Goal: Information Seeking & Learning: Learn about a topic

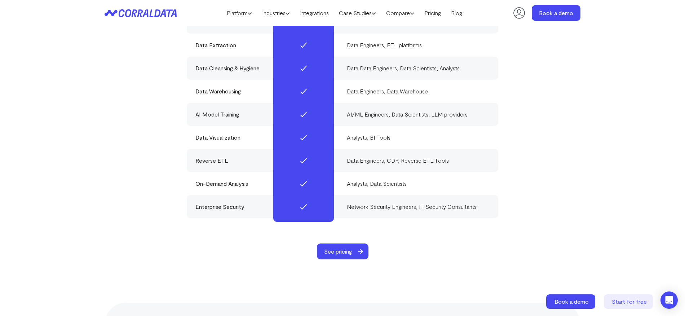
scroll to position [2229, 0]
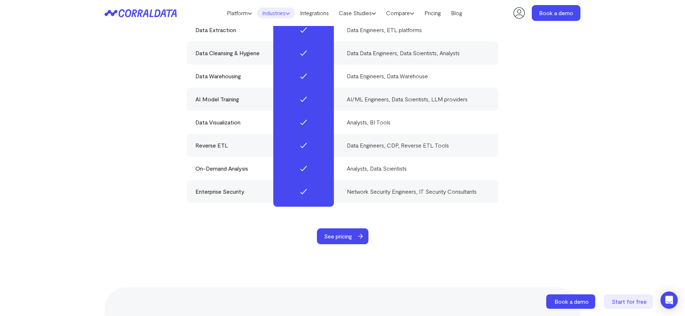
click at [266, 12] on link "Industries" at bounding box center [276, 13] width 38 height 11
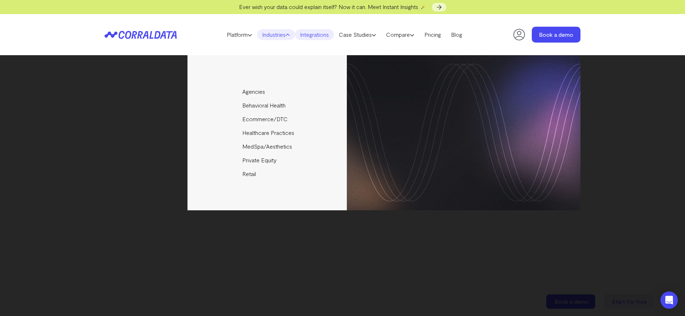
click at [314, 34] on link "Integrations" at bounding box center [314, 34] width 39 height 11
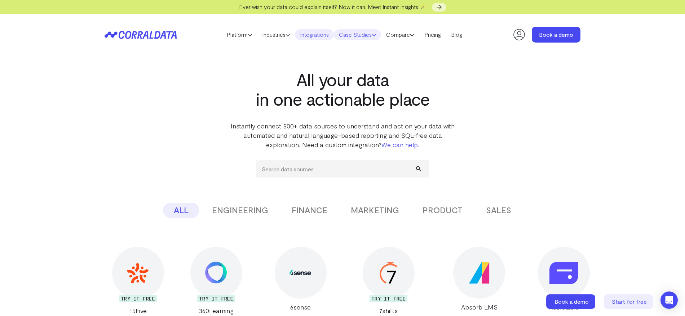
click at [354, 37] on link "Case Studies" at bounding box center [357, 34] width 47 height 11
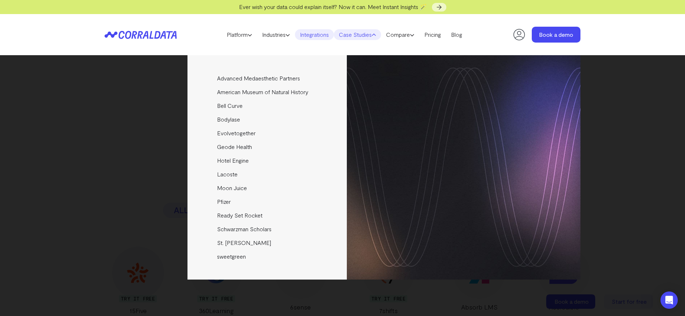
click at [355, 49] on header "Platform AI Reporting Use AI to effortlessly answer any business questions from…" at bounding box center [343, 34] width 476 height 41
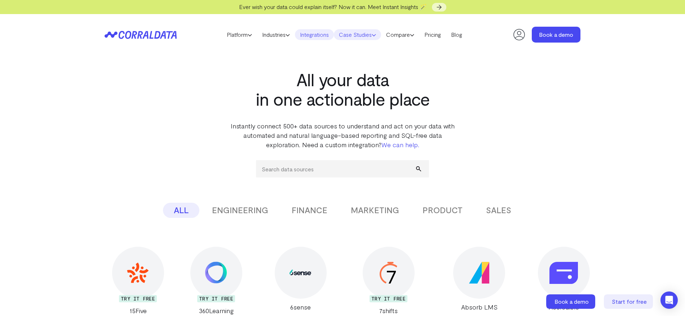
click at [360, 33] on link "Case Studies" at bounding box center [357, 34] width 47 height 11
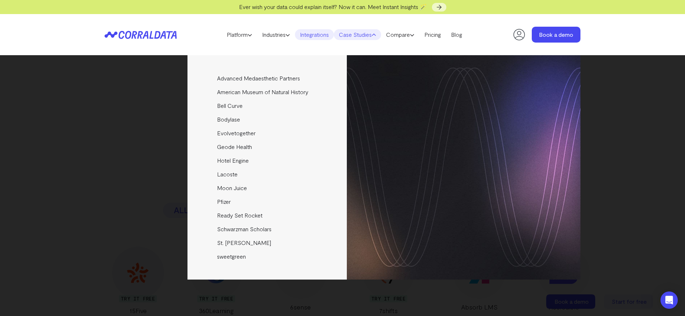
click at [360, 33] on link "Case Studies" at bounding box center [357, 34] width 47 height 11
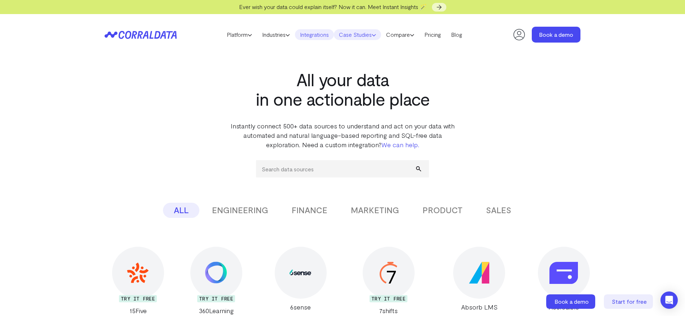
click at [360, 33] on link "Case Studies" at bounding box center [357, 34] width 47 height 11
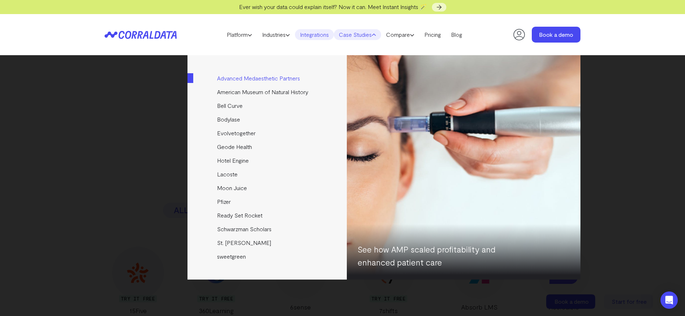
click at [262, 79] on link "Advanced Medaesthetic Partners" at bounding box center [268, 78] width 161 height 14
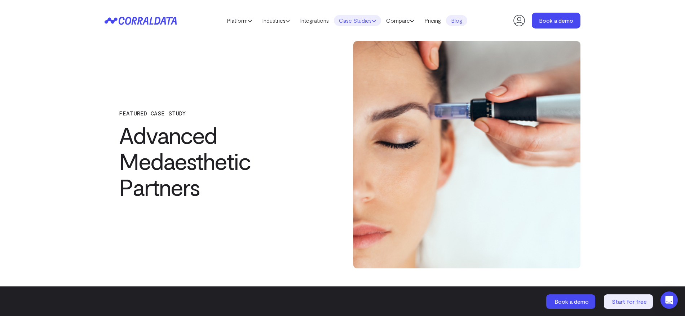
click at [355, 21] on link "Case Studies" at bounding box center [357, 20] width 47 height 11
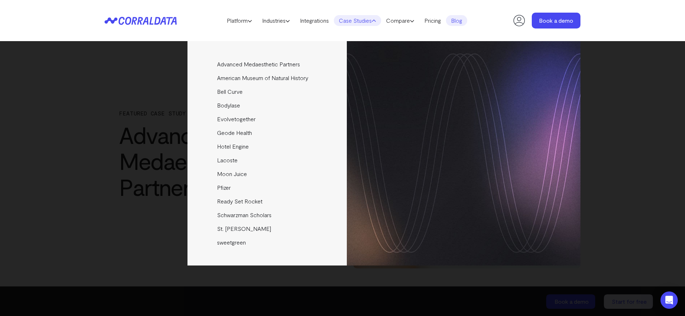
click at [145, 87] on div "Advanced Medaesthetic Partners See how AMP scaled profitability and enhanced pa…" at bounding box center [343, 153] width 476 height 224
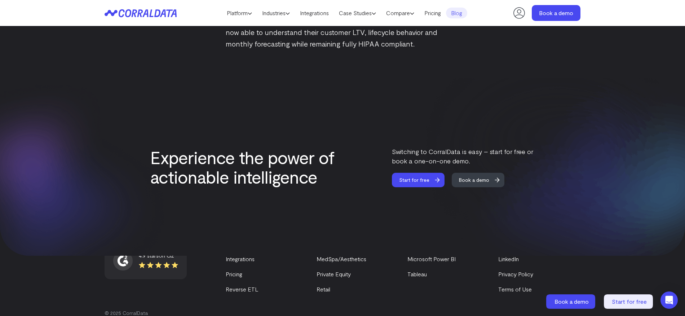
scroll to position [1325, 0]
